Goal: Information Seeking & Learning: Compare options

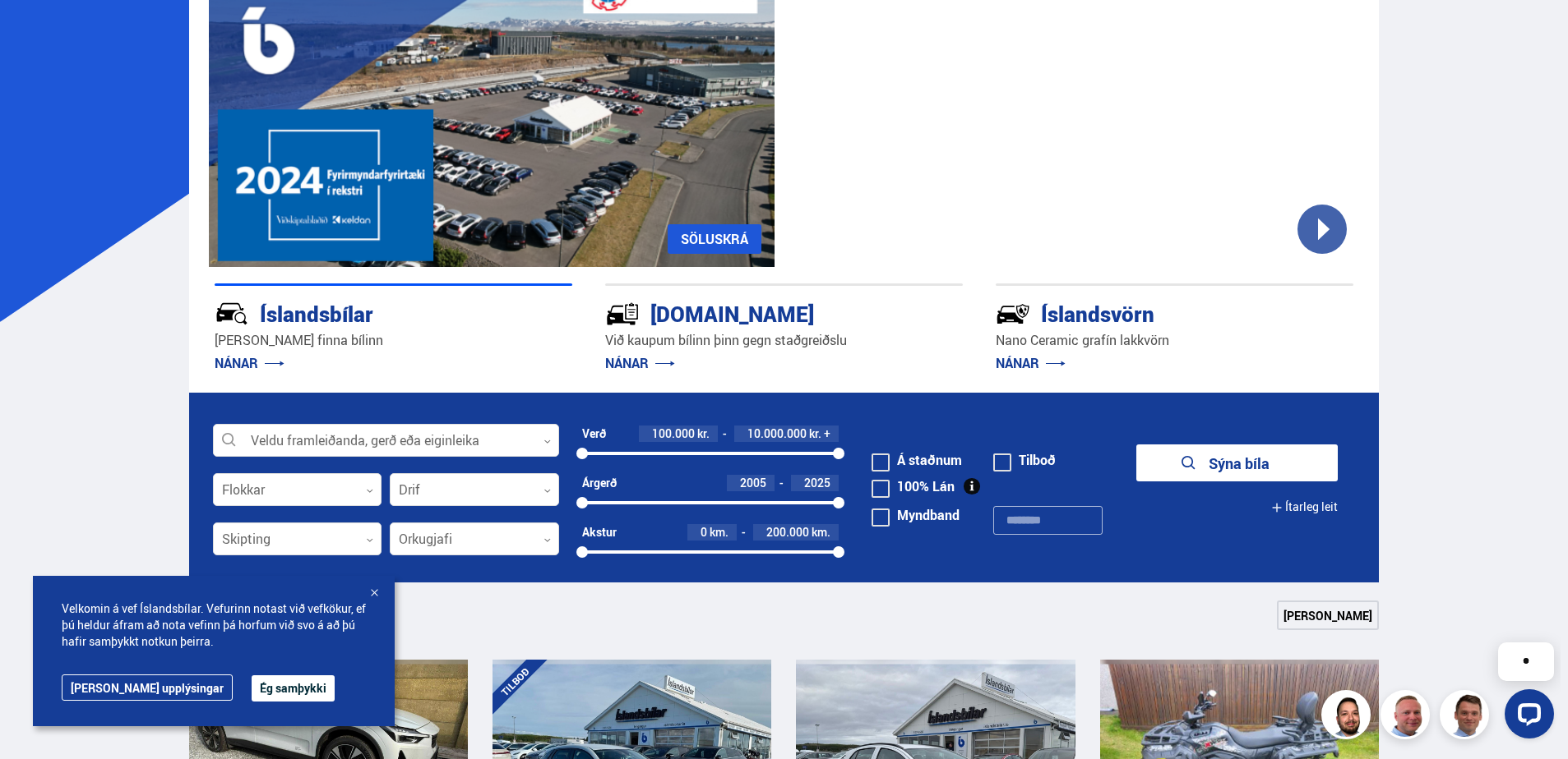
scroll to position [165, 0]
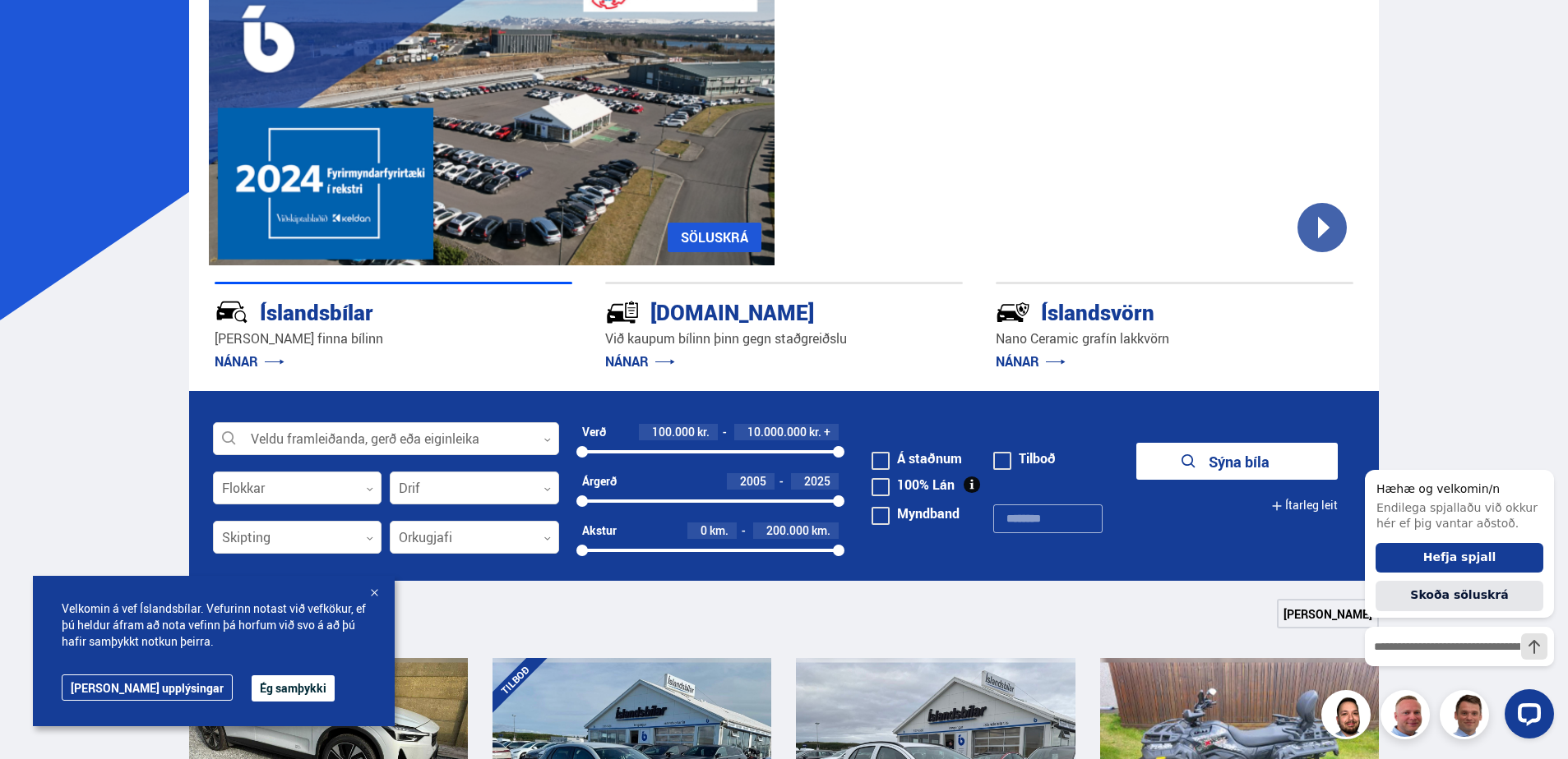
click at [265, 691] on button "Ég samþykki" at bounding box center [293, 688] width 83 height 27
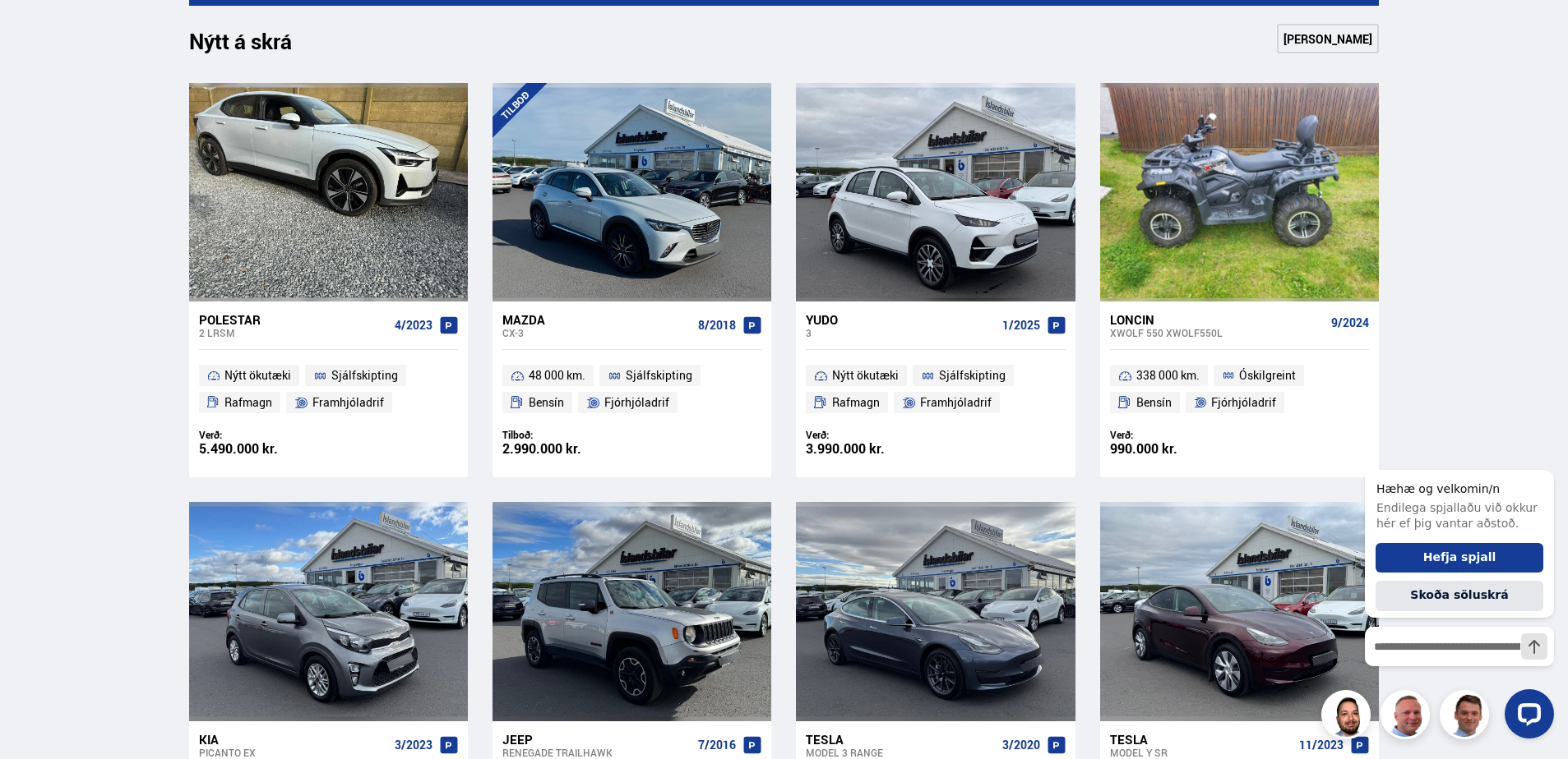
scroll to position [904, 0]
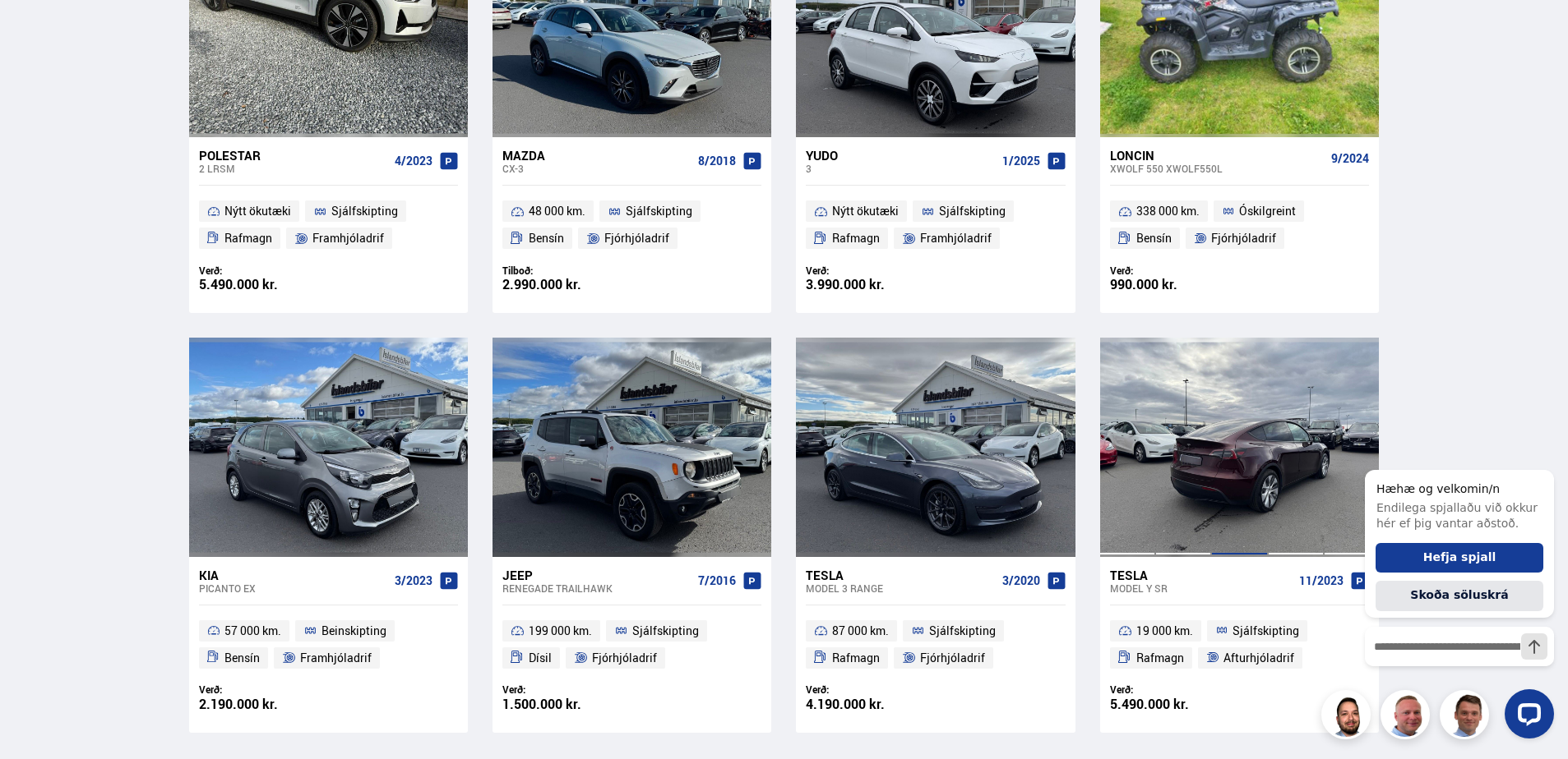
click at [1243, 466] on div at bounding box center [1239, 447] width 56 height 219
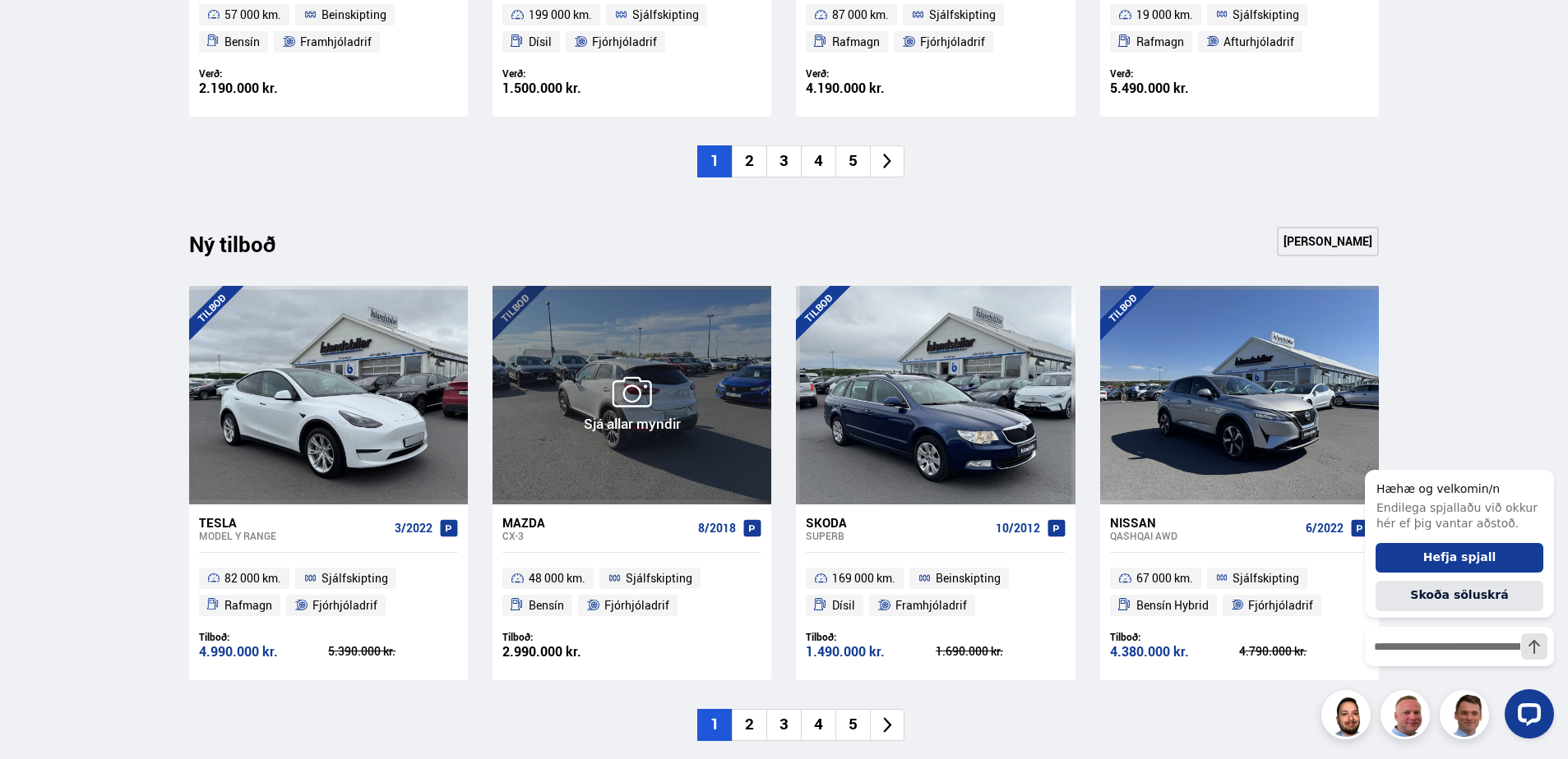
scroll to position [1561, 0]
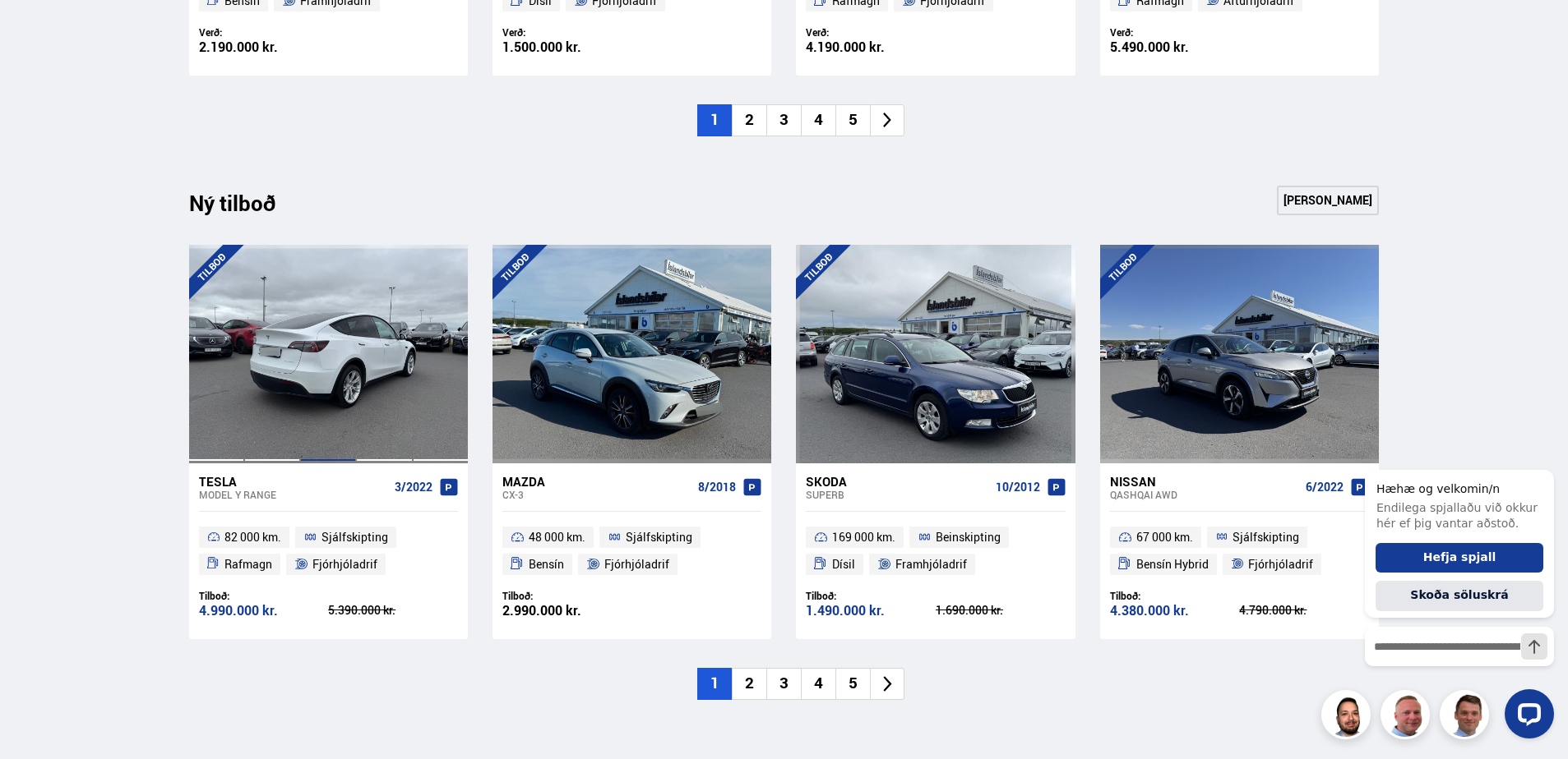
click at [323, 395] on div at bounding box center [328, 354] width 56 height 219
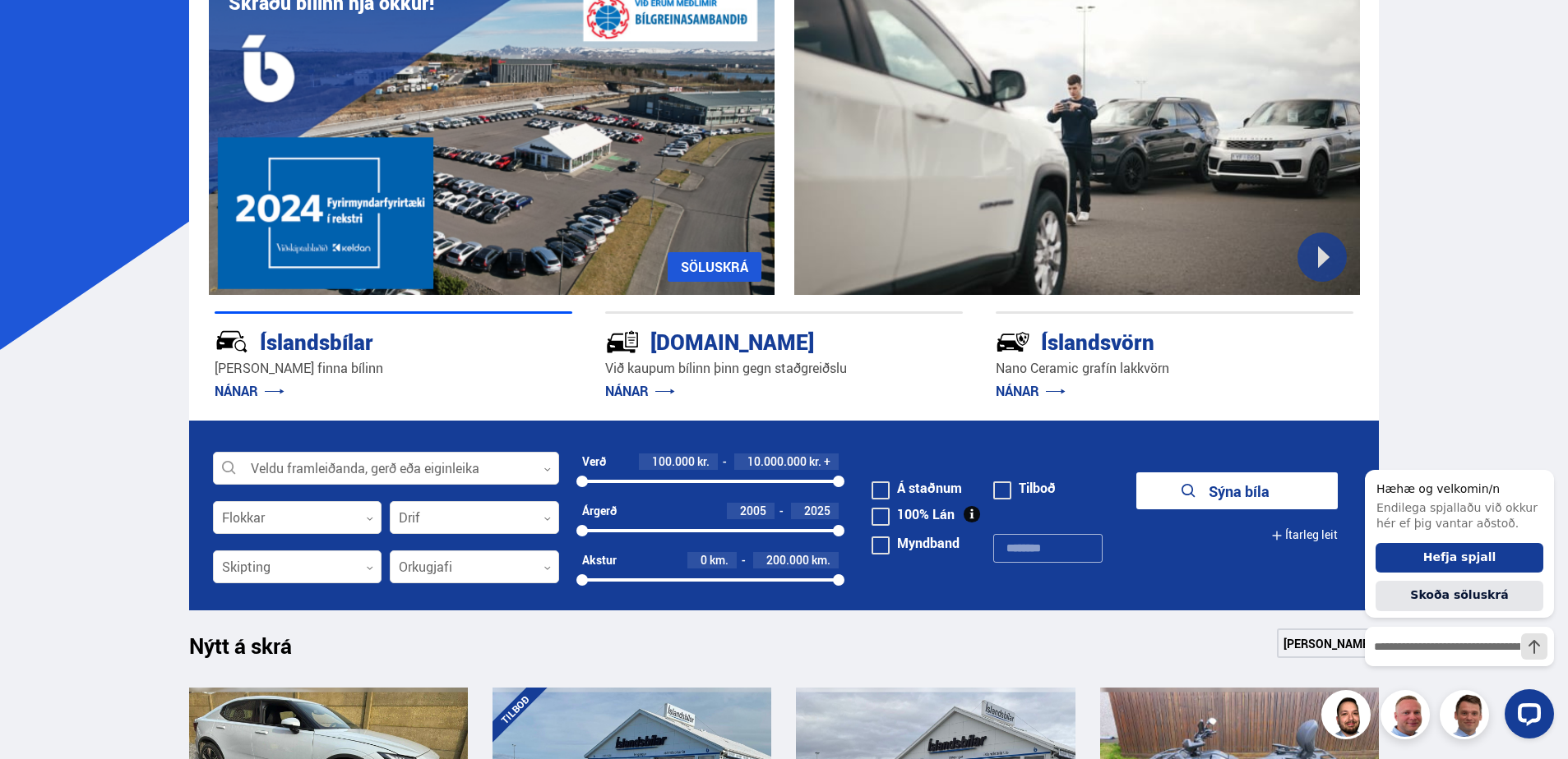
scroll to position [165, 0]
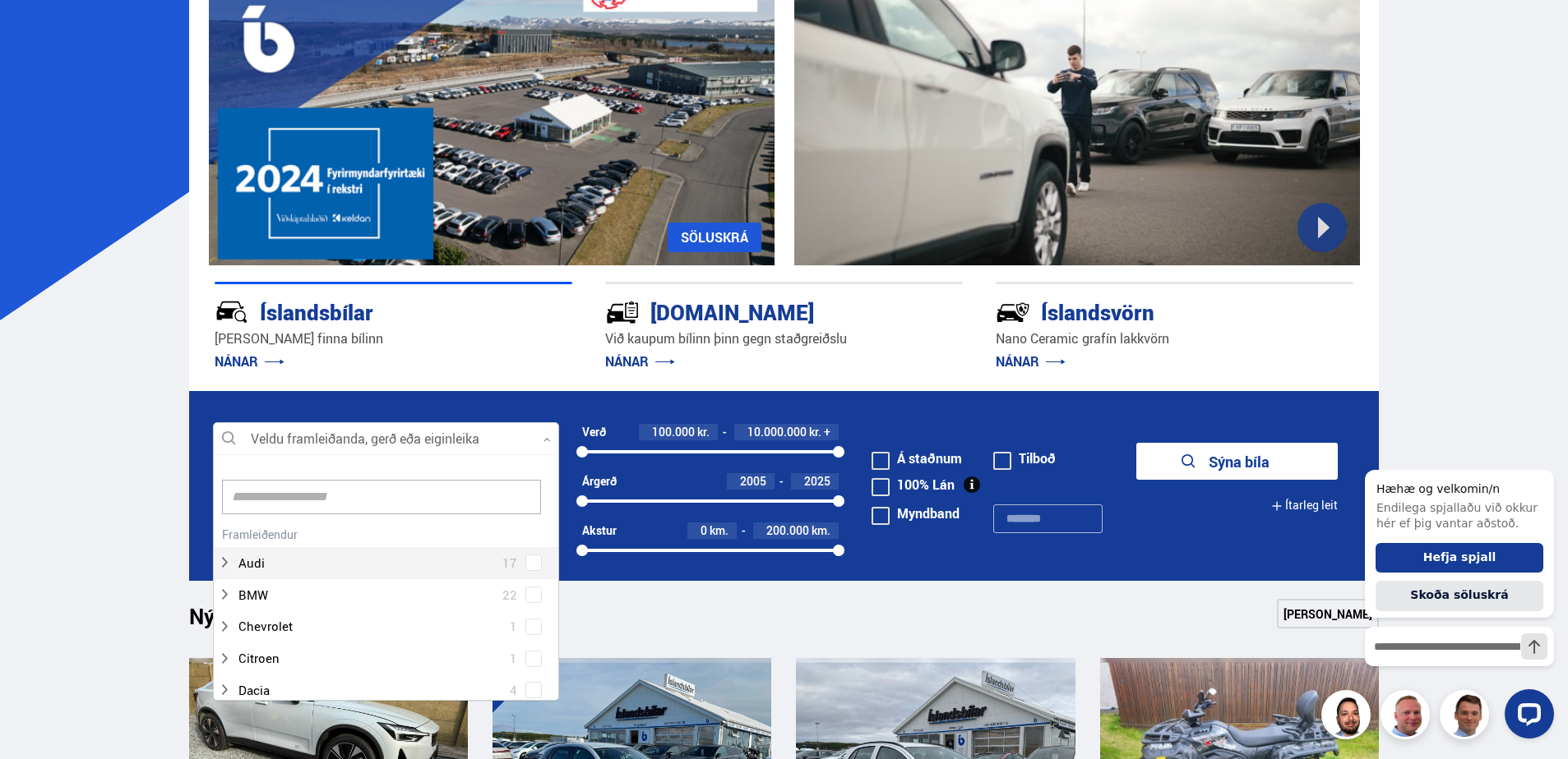
click at [541, 439] on div at bounding box center [386, 439] width 347 height 33
click at [270, 561] on div at bounding box center [370, 560] width 303 height 24
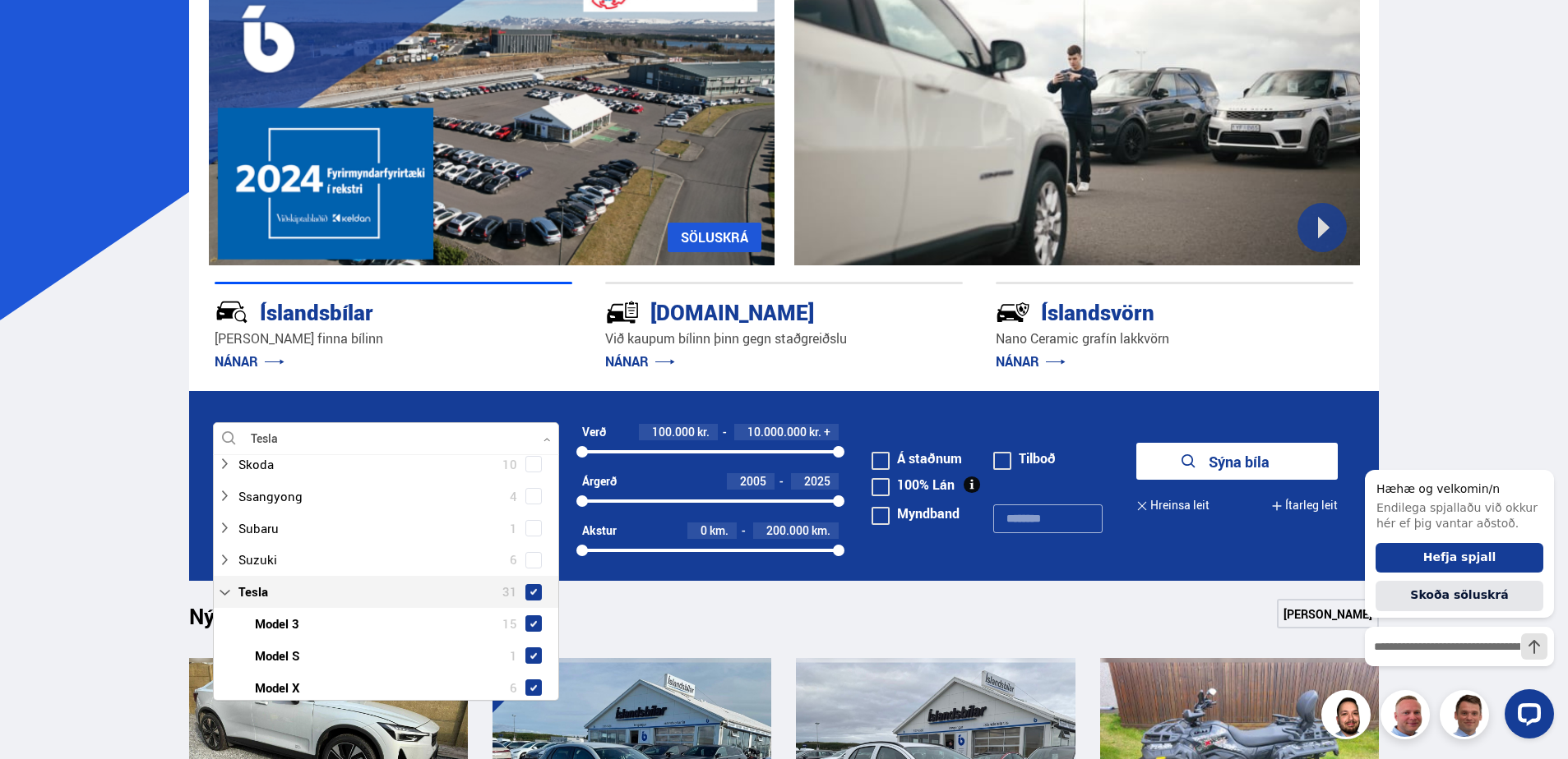
click at [534, 584] on span at bounding box center [533, 592] width 16 height 16
click at [528, 584] on span at bounding box center [533, 592] width 16 height 16
click at [528, 563] on span at bounding box center [533, 560] width 16 height 16
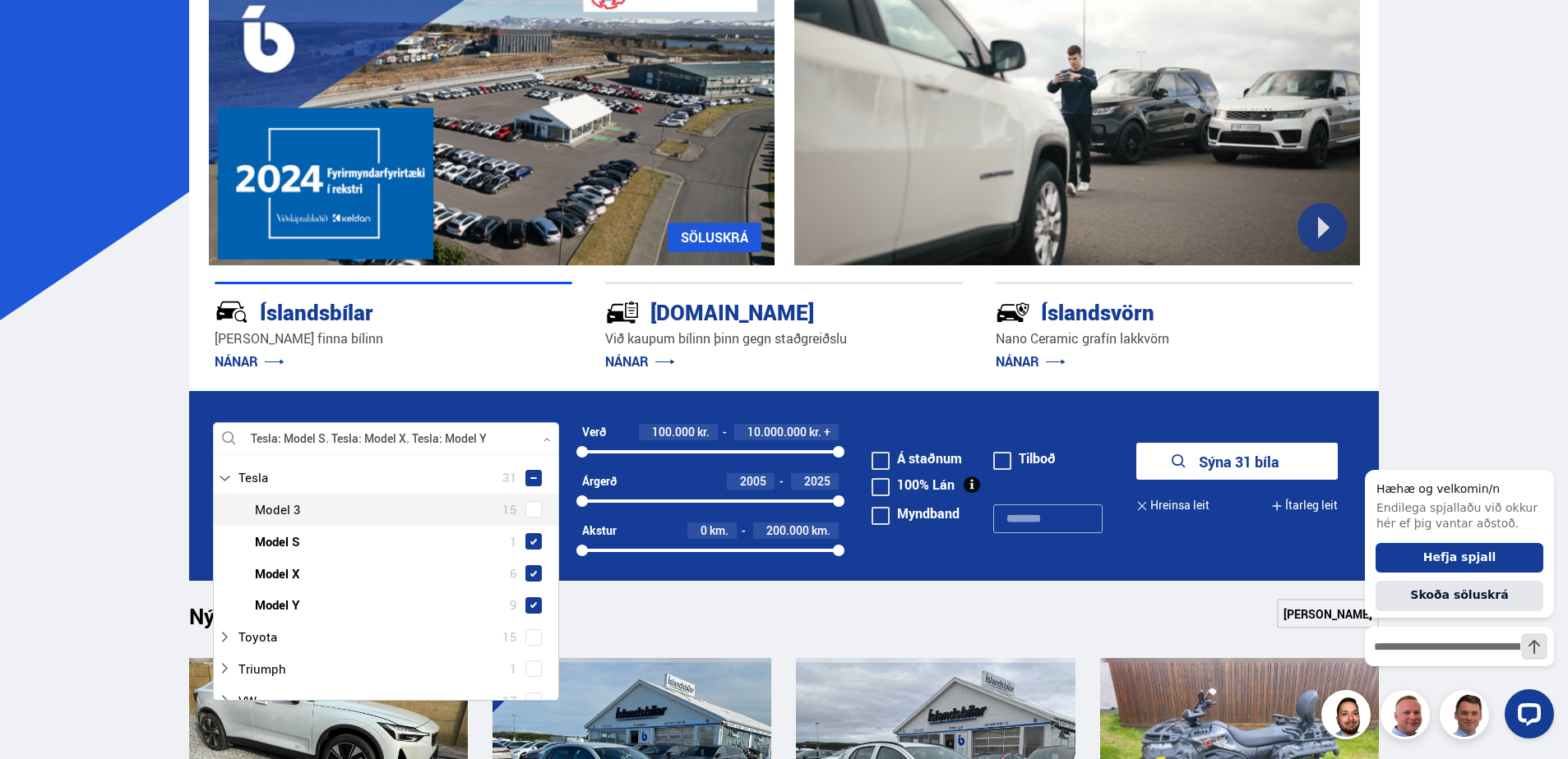
click at [530, 510] on span at bounding box center [534, 510] width 7 height 7
click at [526, 600] on span at bounding box center [533, 605] width 16 height 16
click at [535, 546] on span at bounding box center [533, 541] width 16 height 16
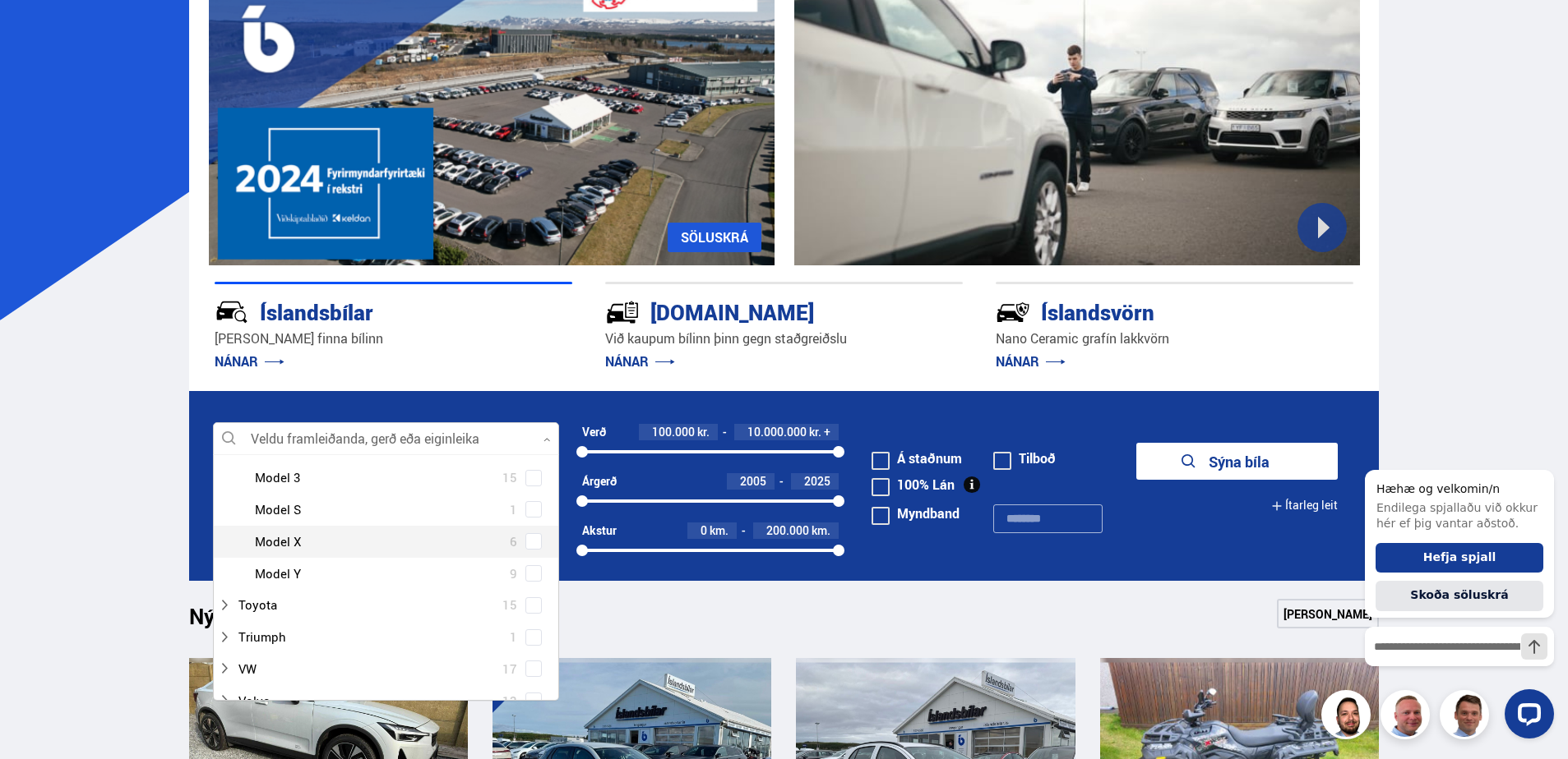
click at [533, 550] on span at bounding box center [533, 541] width 16 height 16
click at [530, 604] on span at bounding box center [534, 605] width 7 height 7
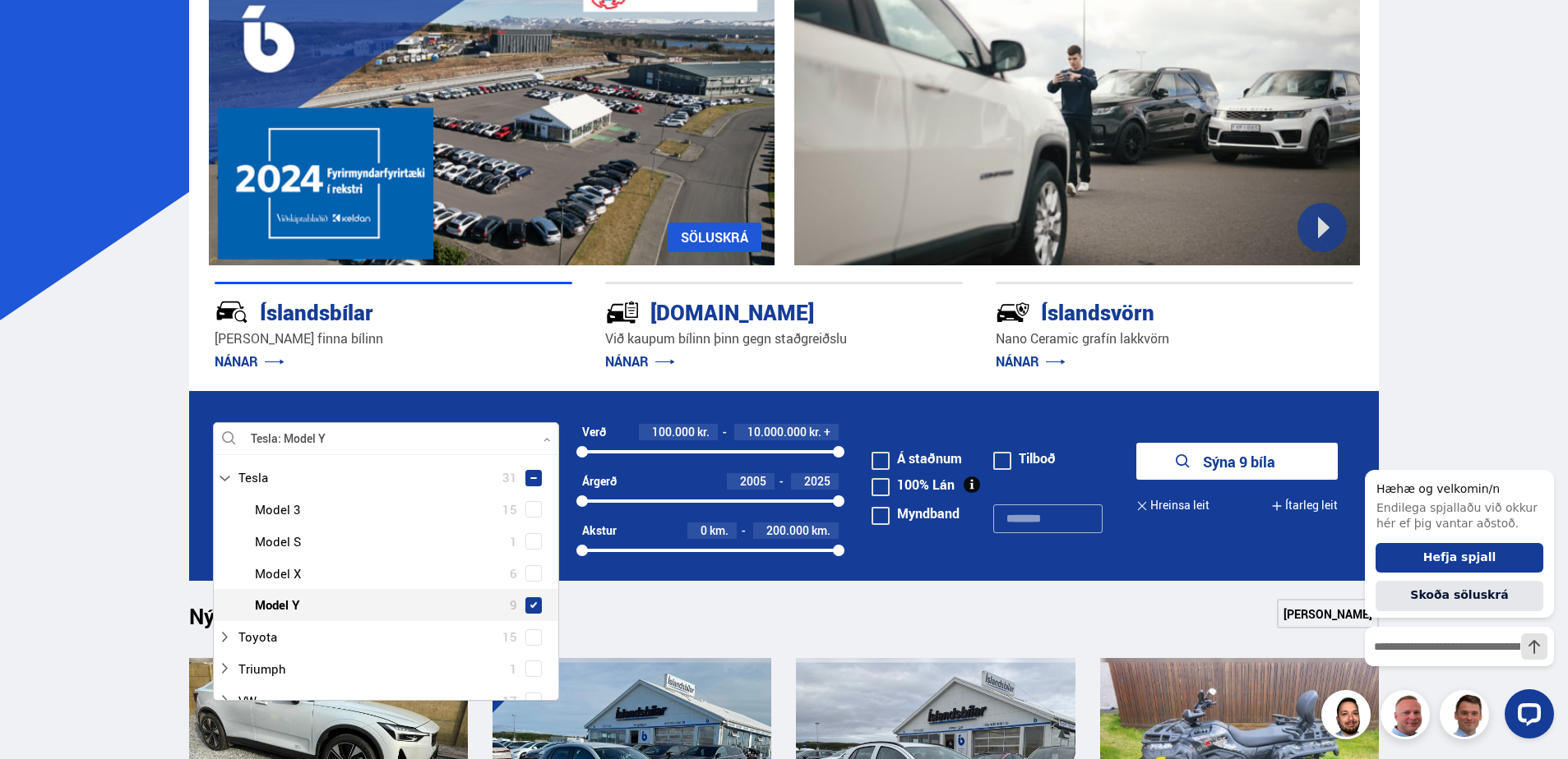
click at [1253, 460] on button "Sýna 9 bíla" at bounding box center [1237, 461] width 202 height 37
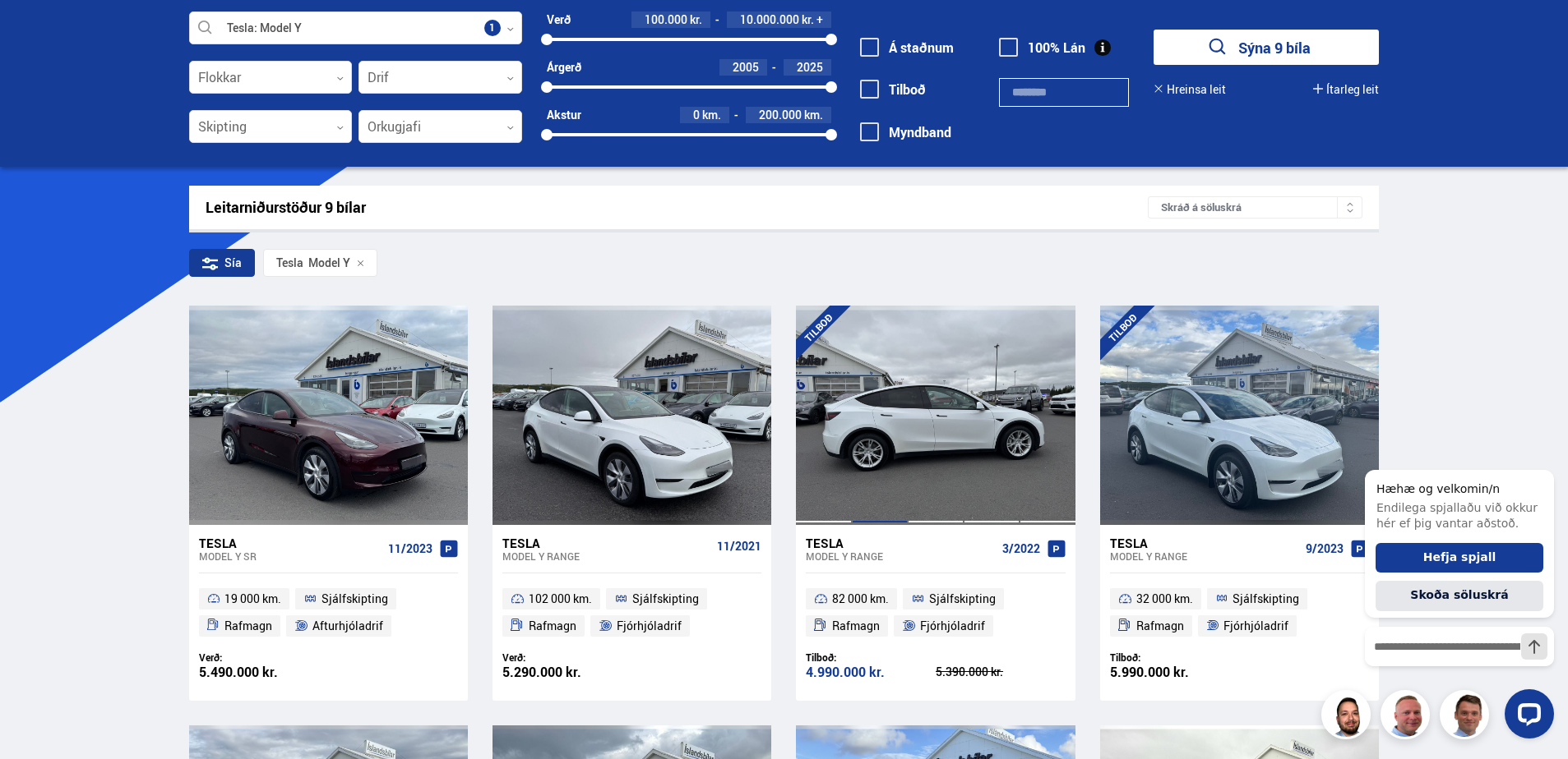
scroll to position [165, 0]
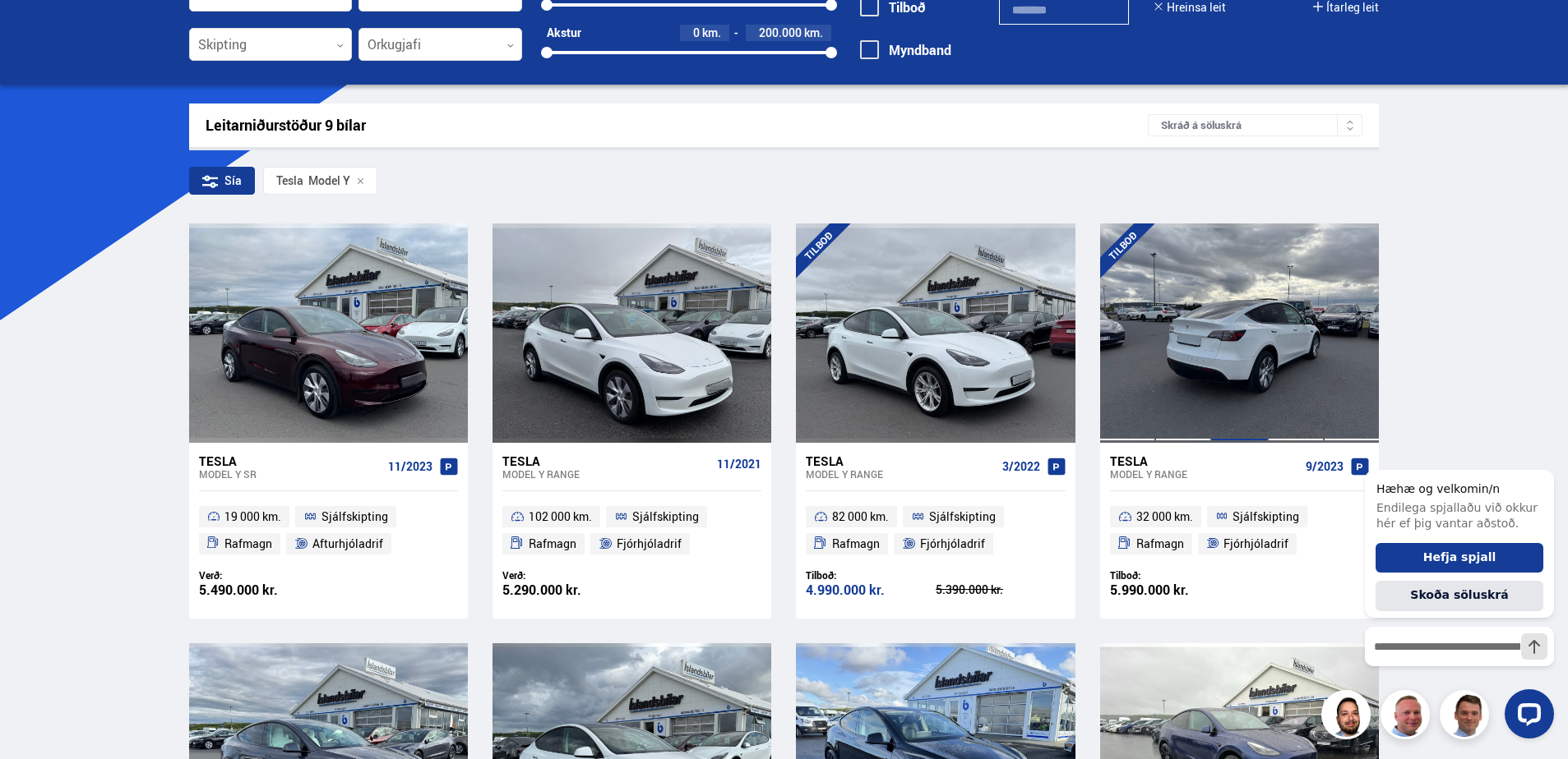
click at [1246, 349] on div at bounding box center [1239, 333] width 56 height 219
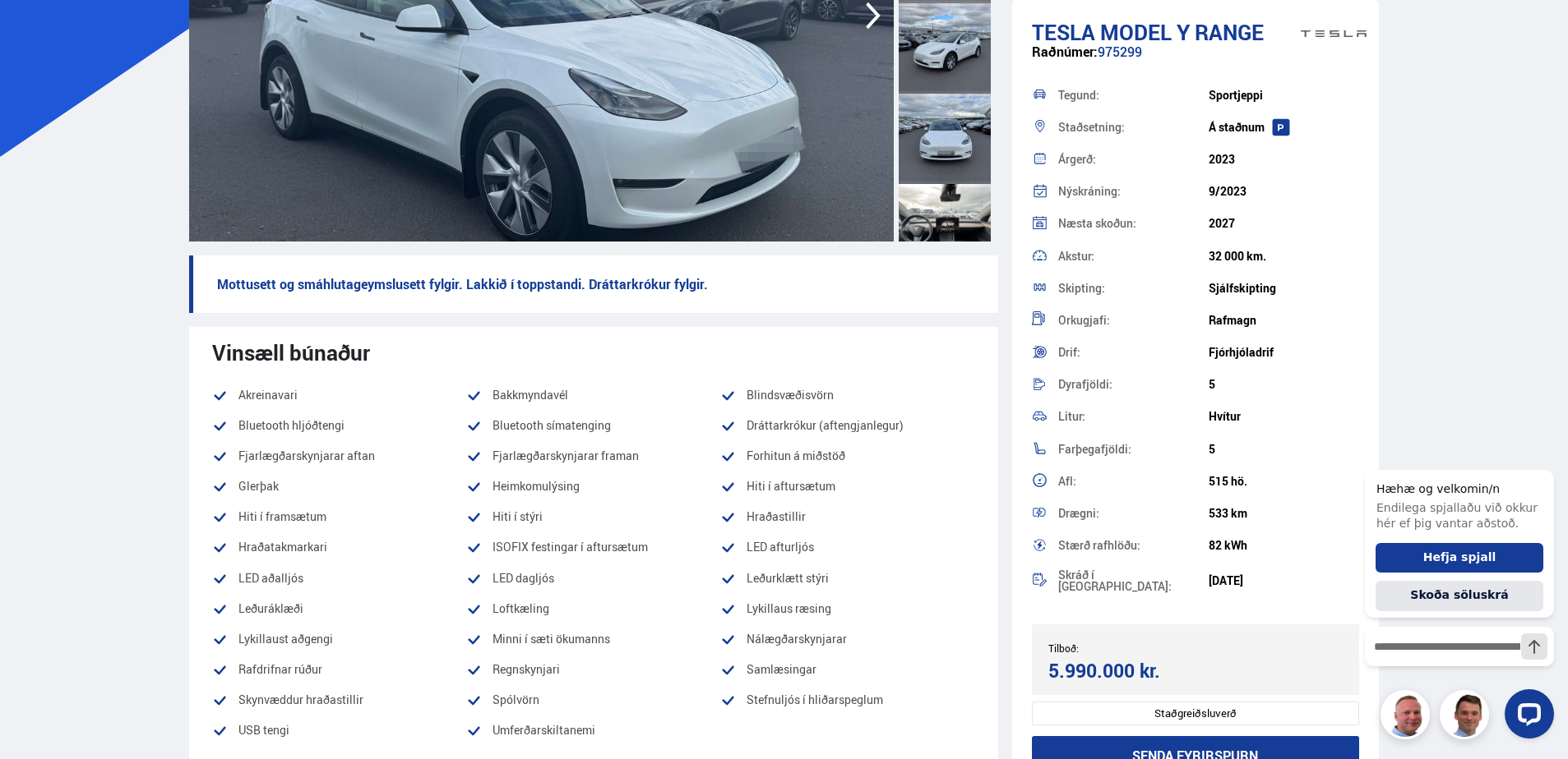
scroll to position [329, 0]
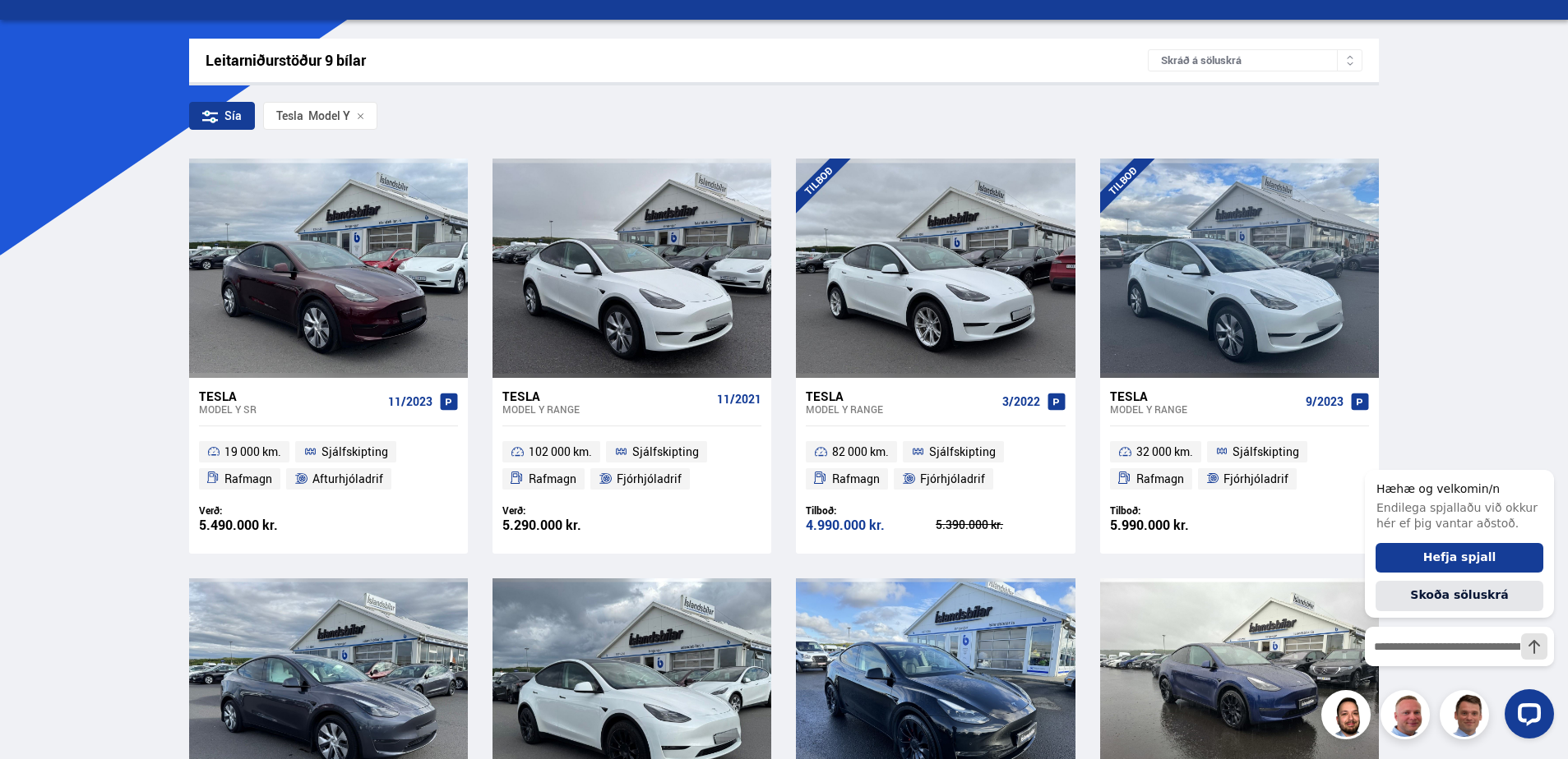
scroll to position [246, 0]
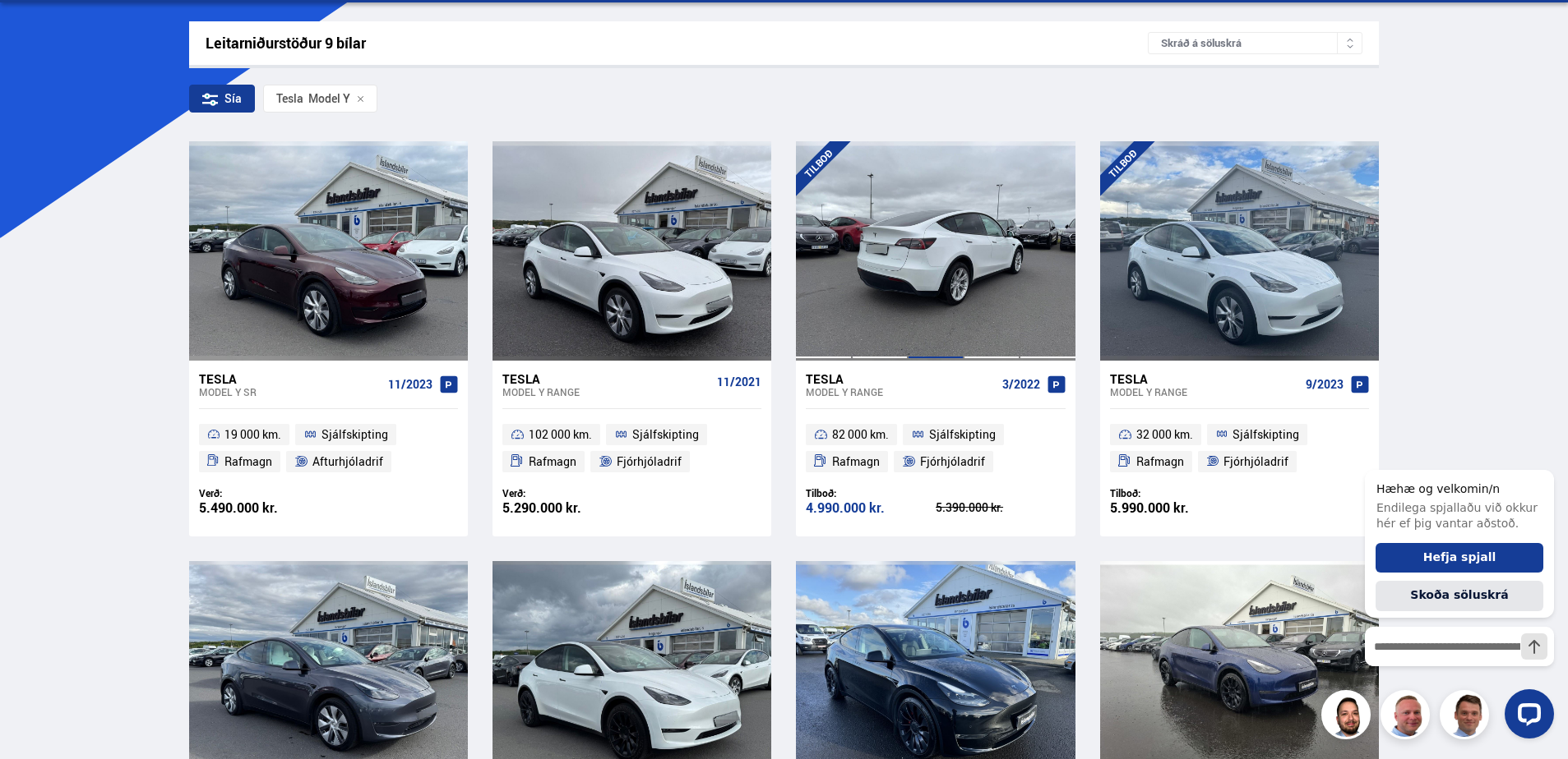
click at [925, 240] on div at bounding box center [935, 251] width 56 height 219
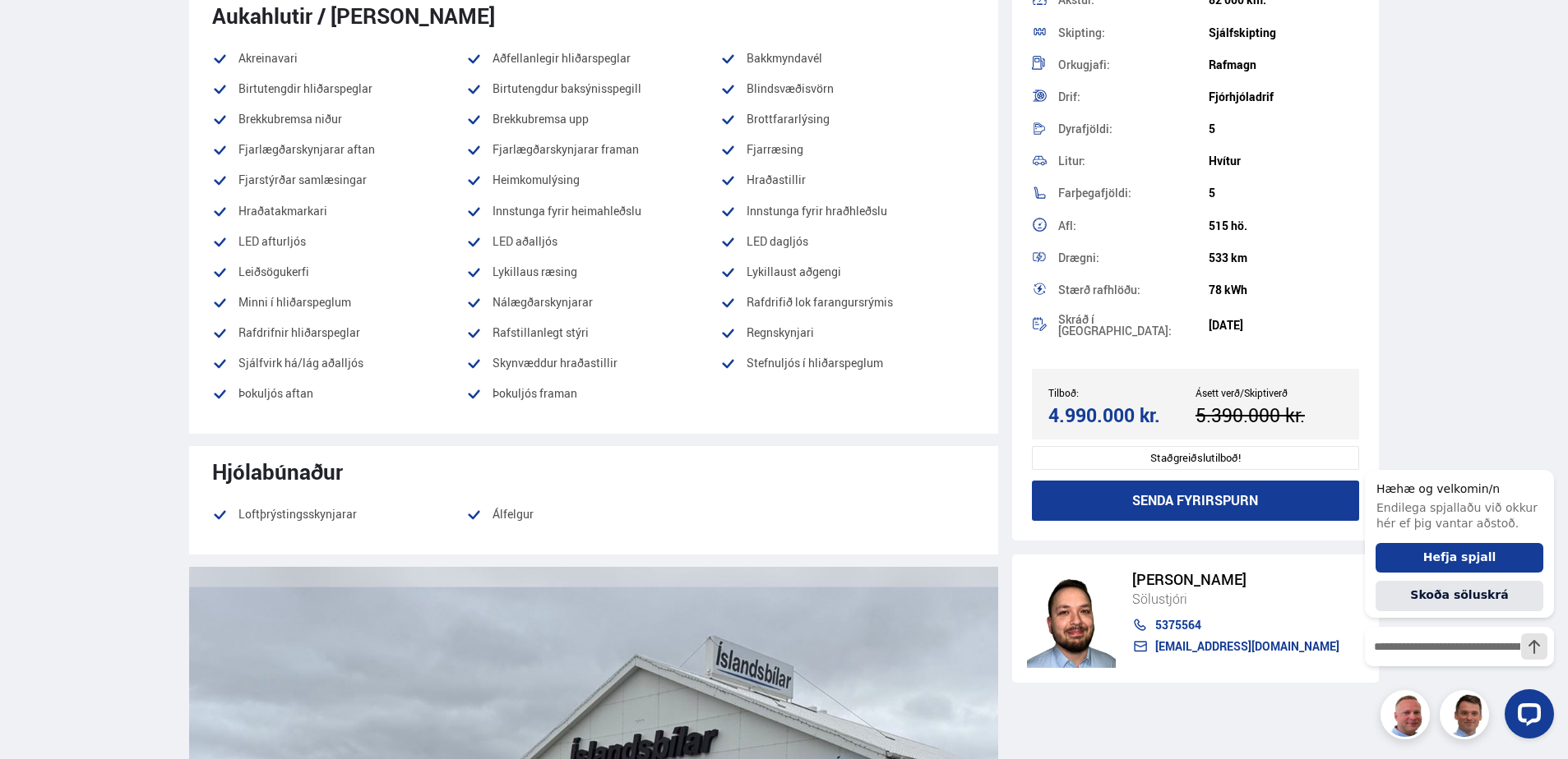
scroll to position [1150, 0]
